Goal: Check status: Check status

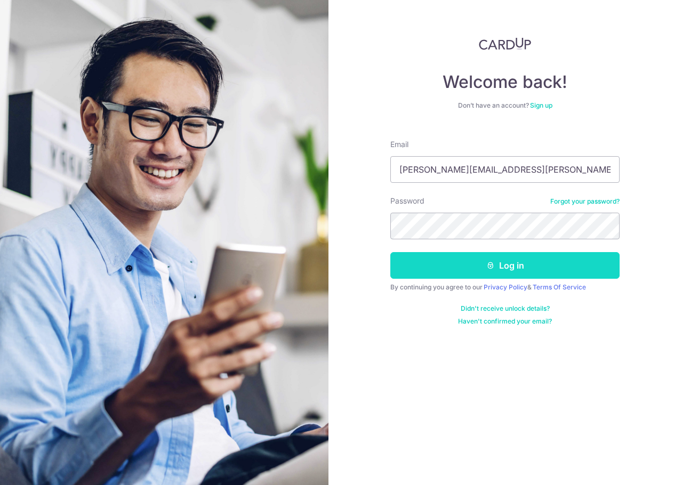
click at [450, 274] on button "Log in" at bounding box center [505, 265] width 229 height 27
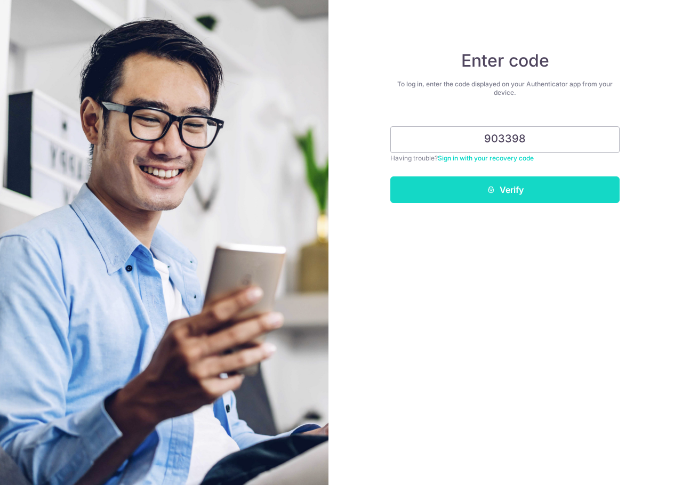
type input "903398"
click at [449, 194] on button "Verify" at bounding box center [505, 190] width 229 height 27
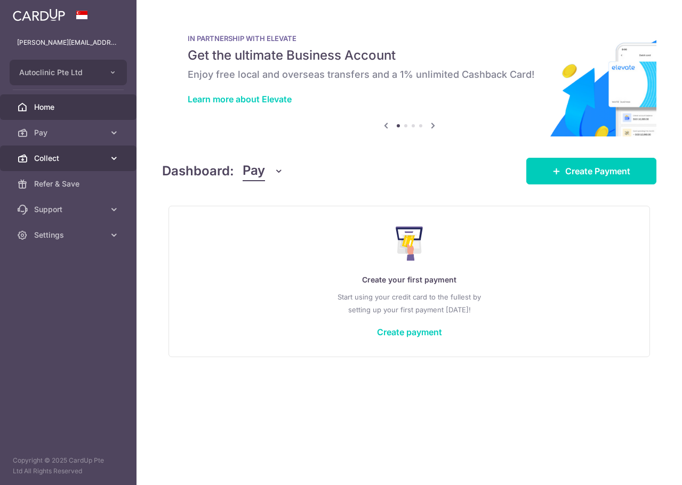
click at [72, 159] on span "Collect" at bounding box center [69, 158] width 70 height 11
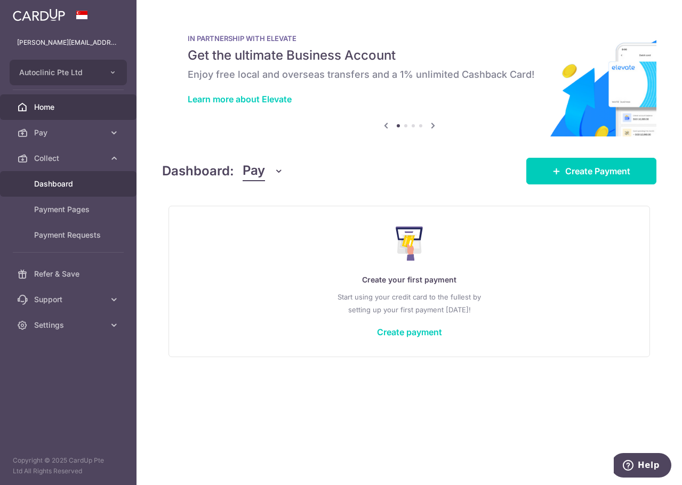
click at [67, 186] on div at bounding box center [344, 245] width 689 height 490
click at [55, 177] on link "Dashboard" at bounding box center [68, 184] width 137 height 26
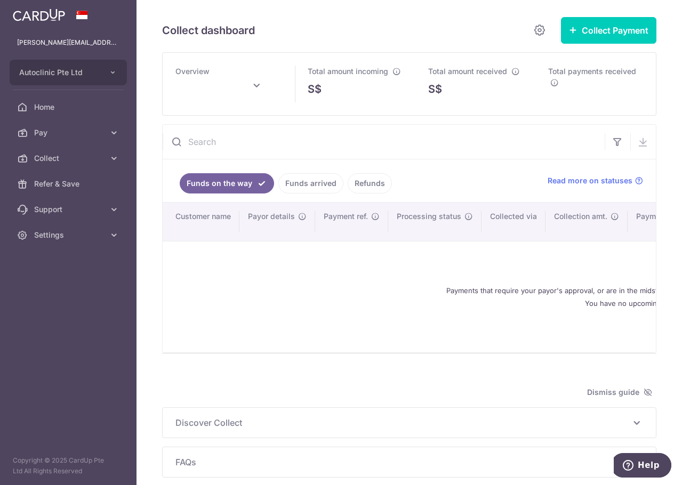
click at [323, 182] on link "Funds arrived" at bounding box center [310, 183] width 65 height 20
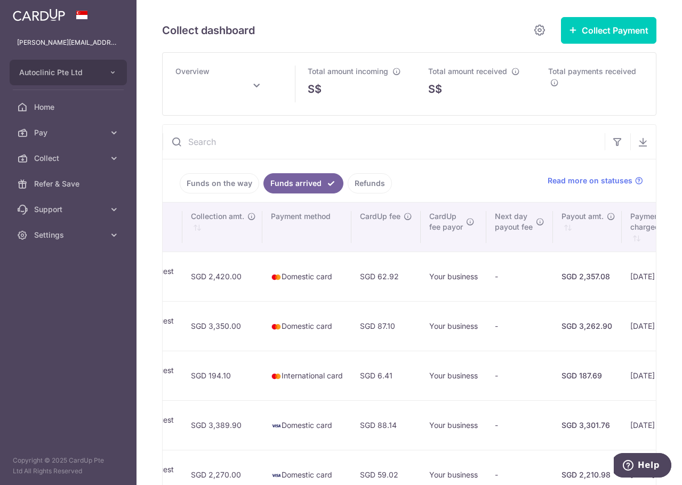
scroll to position [0, 712]
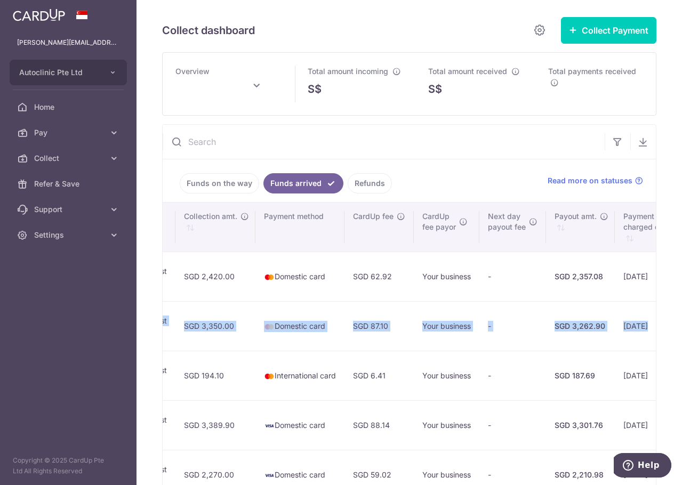
drag, startPoint x: 396, startPoint y: 333, endPoint x: 501, endPoint y: 330, distance: 105.1
click at [501, 330] on tr "[PERSON_NAME] [PERSON_NAME] [PERSON_NAME][EMAIL_ADDRESS][DOMAIN_NAME] 93284189 …" at bounding box center [181, 326] width 1461 height 50
type input "[DATE]"
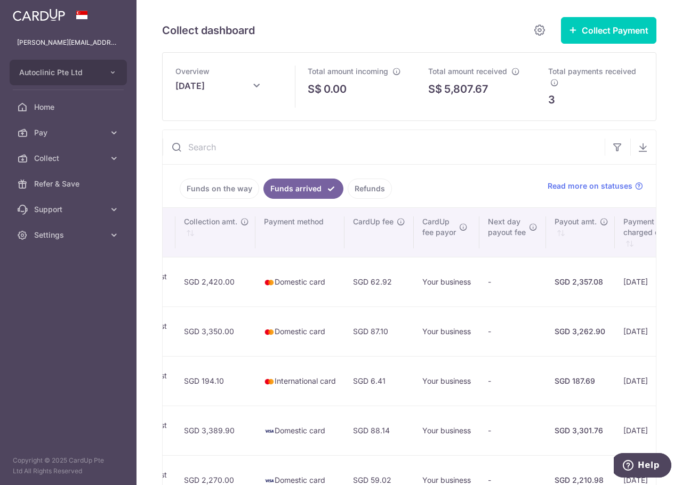
click at [615, 332] on td "[DATE]" at bounding box center [652, 332] width 74 height 50
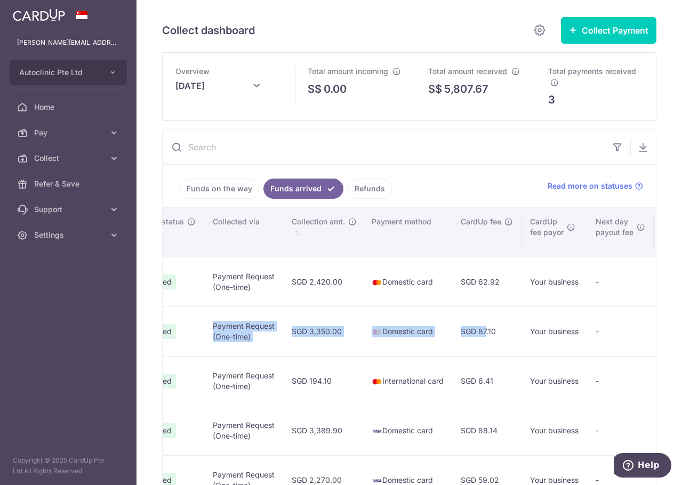
drag, startPoint x: 230, startPoint y: 330, endPoint x: 165, endPoint y: 326, distance: 65.2
click at [159, 326] on div "Collect dashboard Collect Payment Create request to collect payments Custom Pay…" at bounding box center [410, 242] width 546 height 485
